Goal: Book appointment/travel/reservation

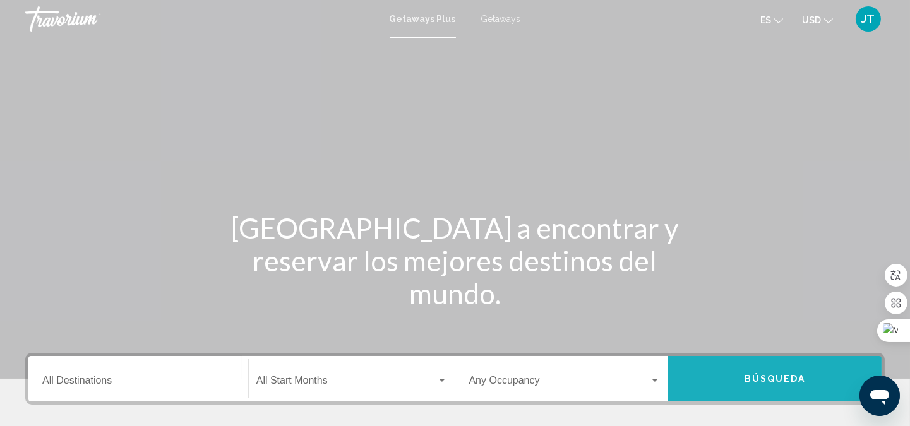
click at [733, 375] on button "Búsqueda" at bounding box center [774, 378] width 213 height 45
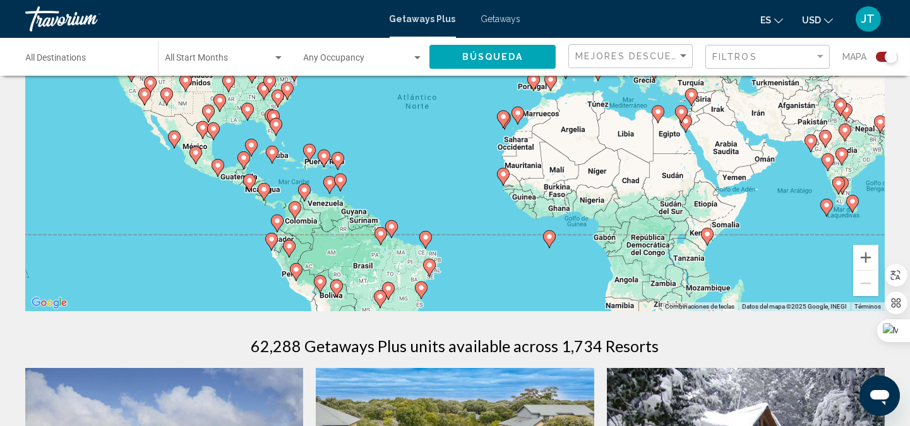
scroll to position [187, 0]
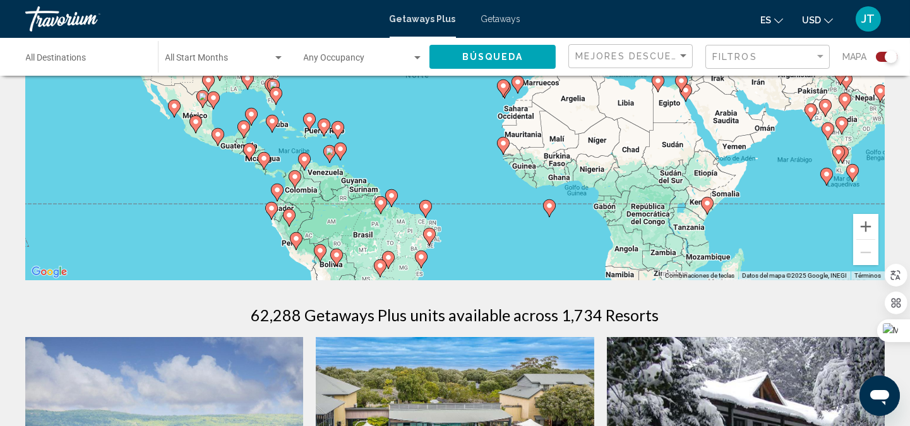
click at [506, 21] on span "Getaways" at bounding box center [501, 19] width 40 height 10
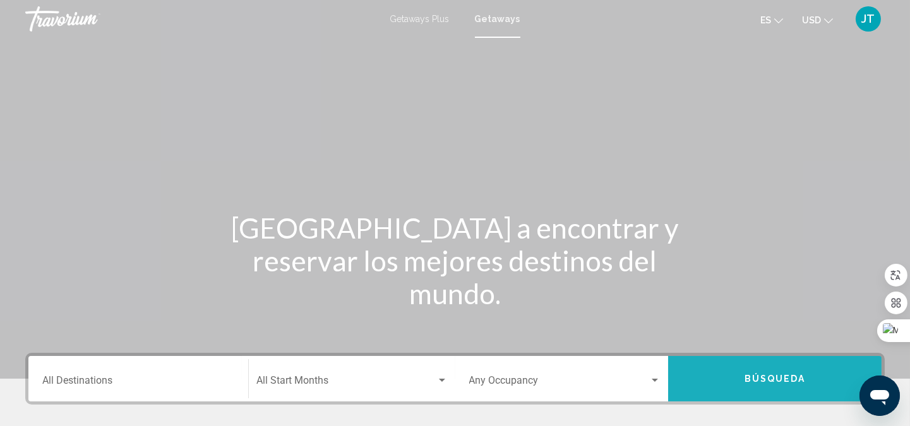
click at [785, 377] on span "Búsqueda" at bounding box center [774, 379] width 61 height 10
